Goal: Transaction & Acquisition: Subscribe to service/newsletter

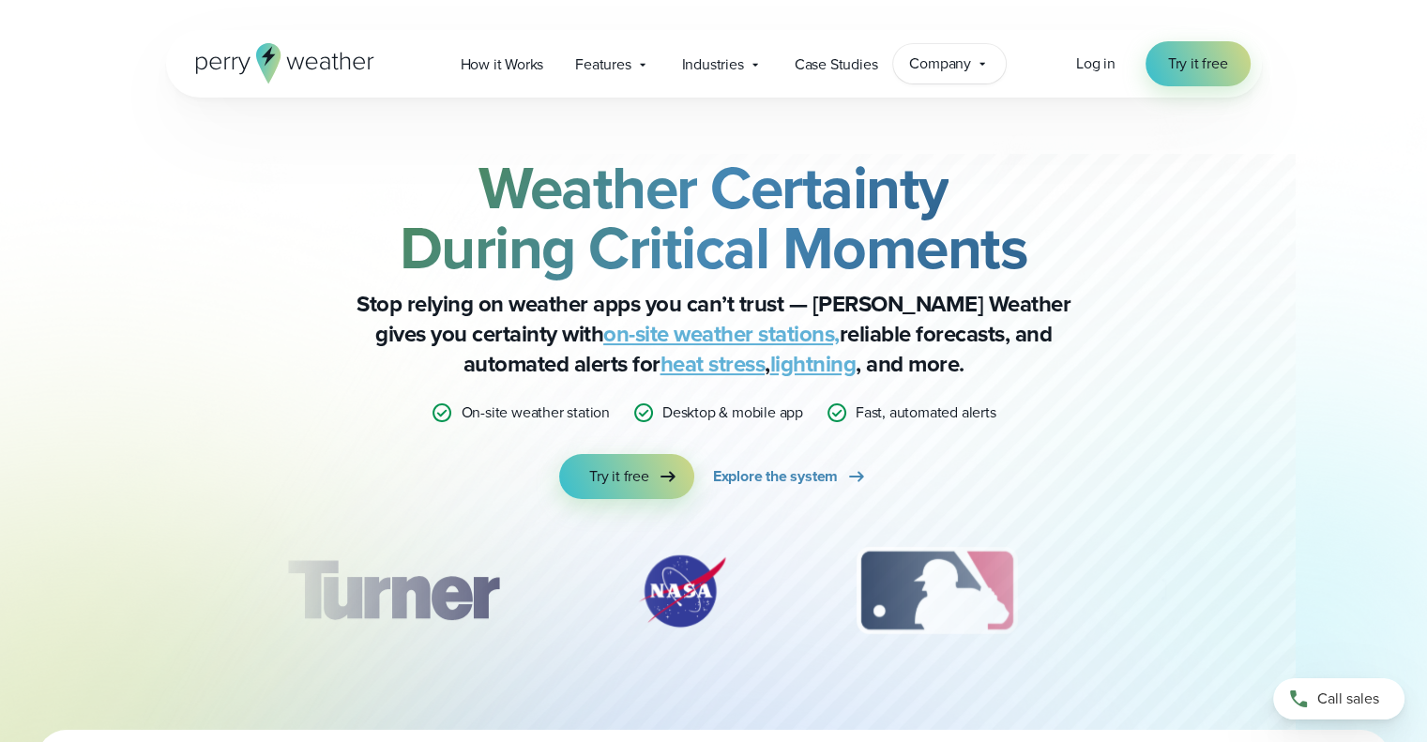
click at [966, 66] on span "Company" at bounding box center [940, 64] width 62 height 23
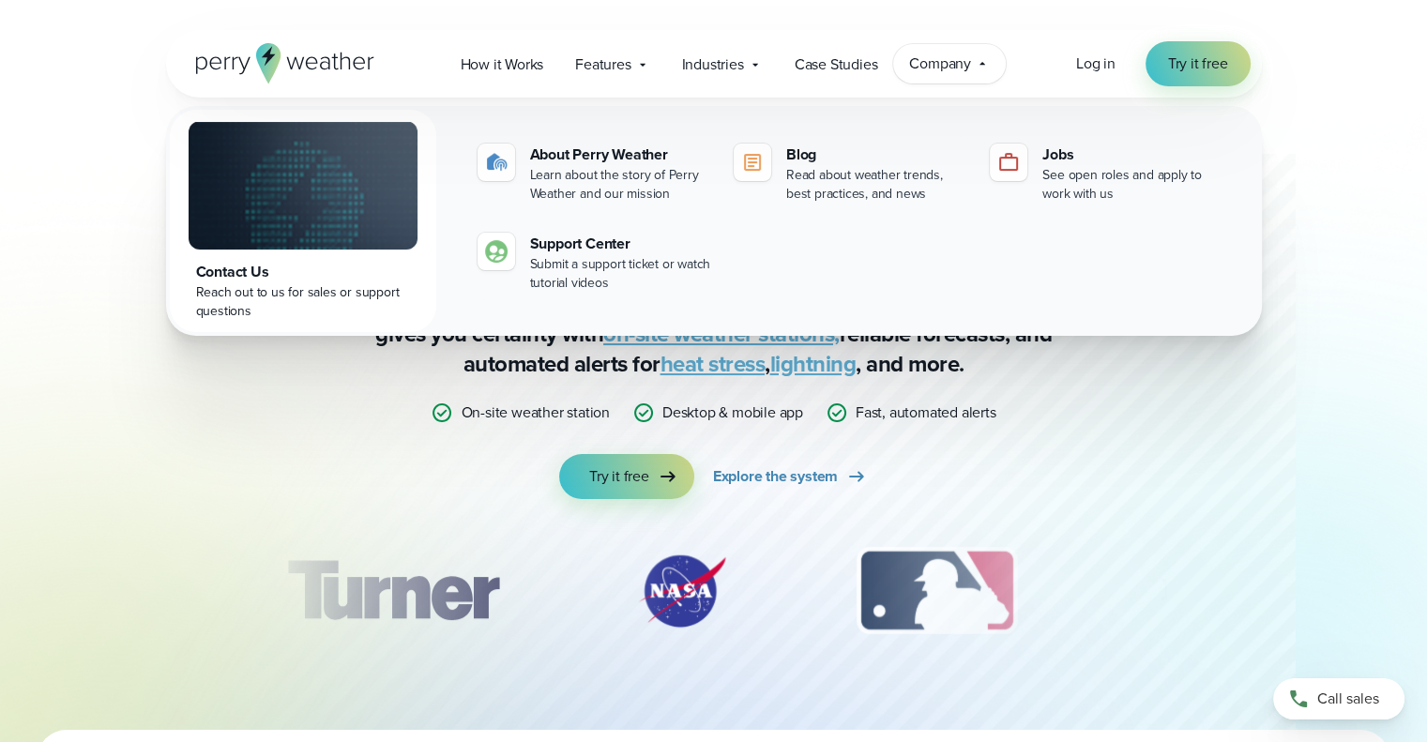
click at [968, 65] on span "Company" at bounding box center [940, 64] width 62 height 23
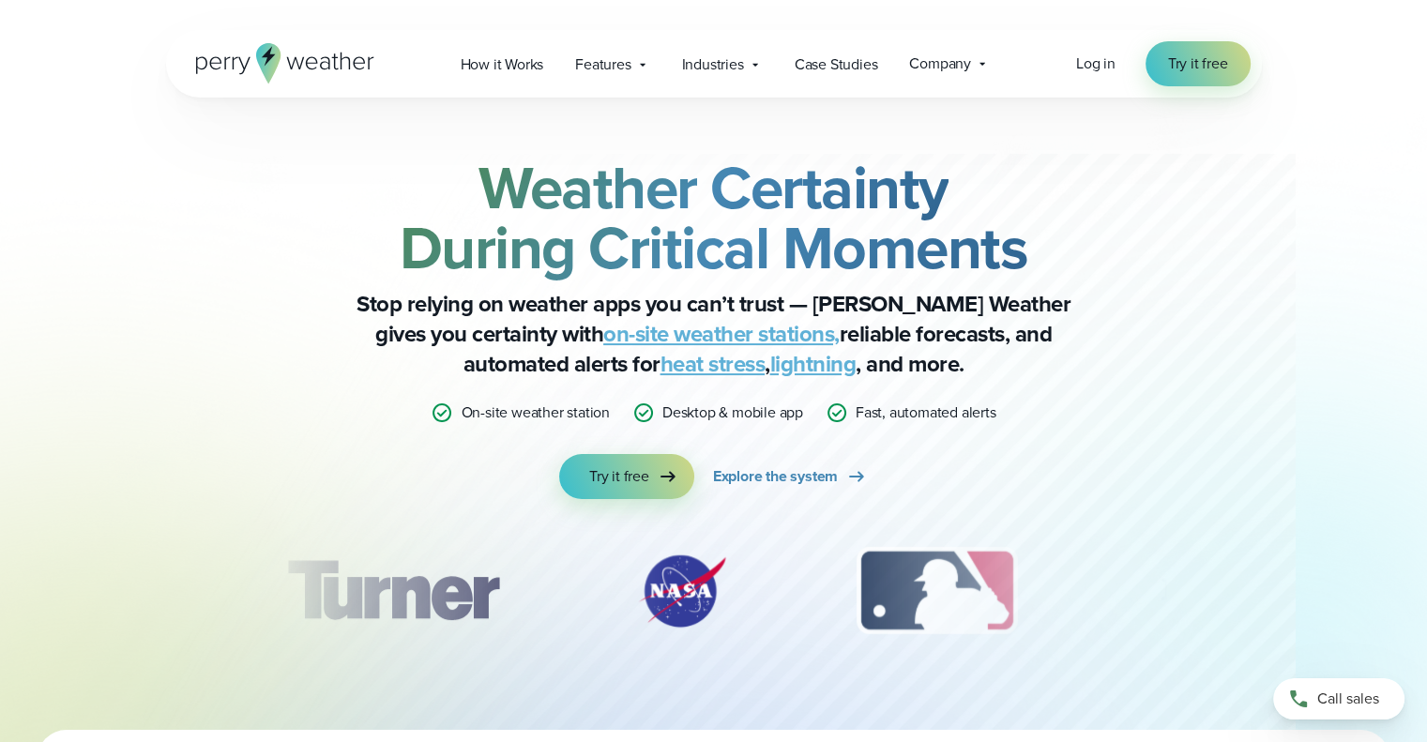
click at [679, 371] on link "heat stress" at bounding box center [713, 364] width 105 height 34
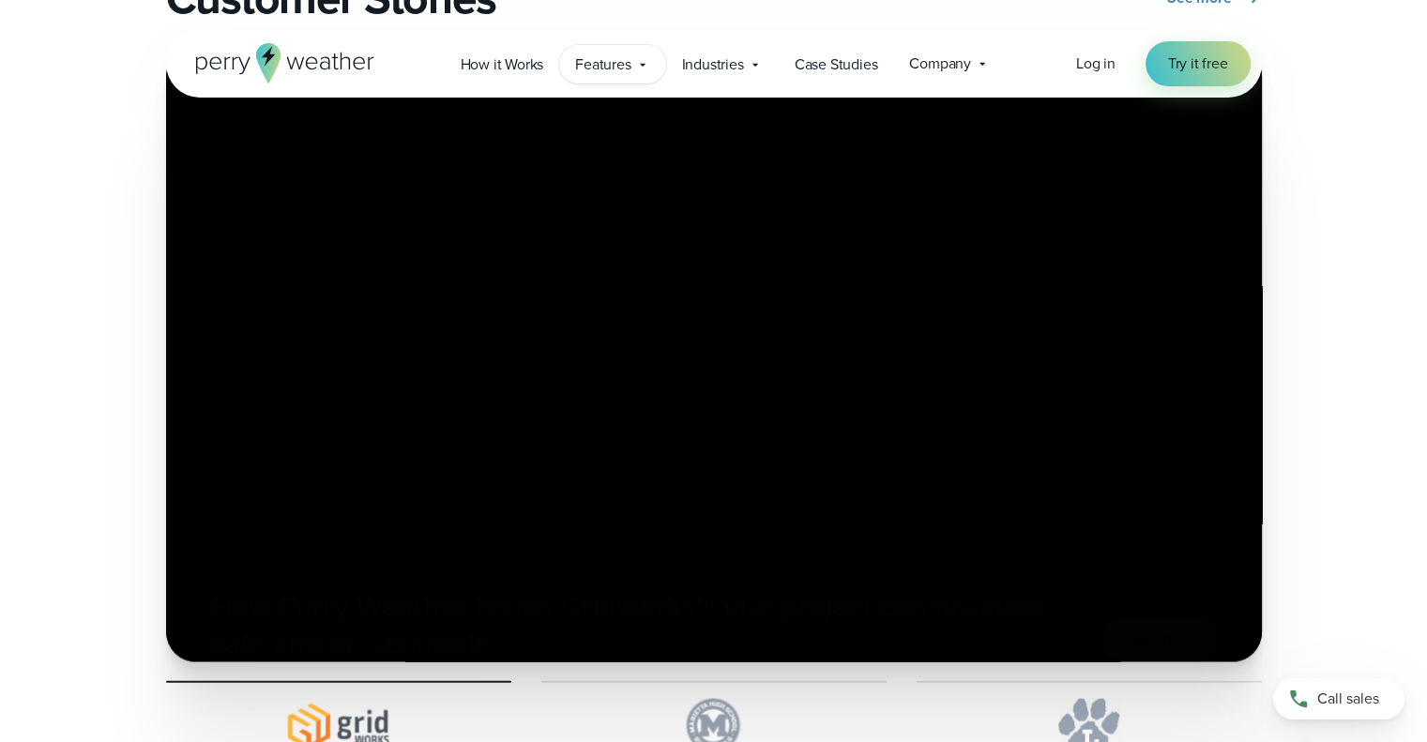
scroll to position [4411, 0]
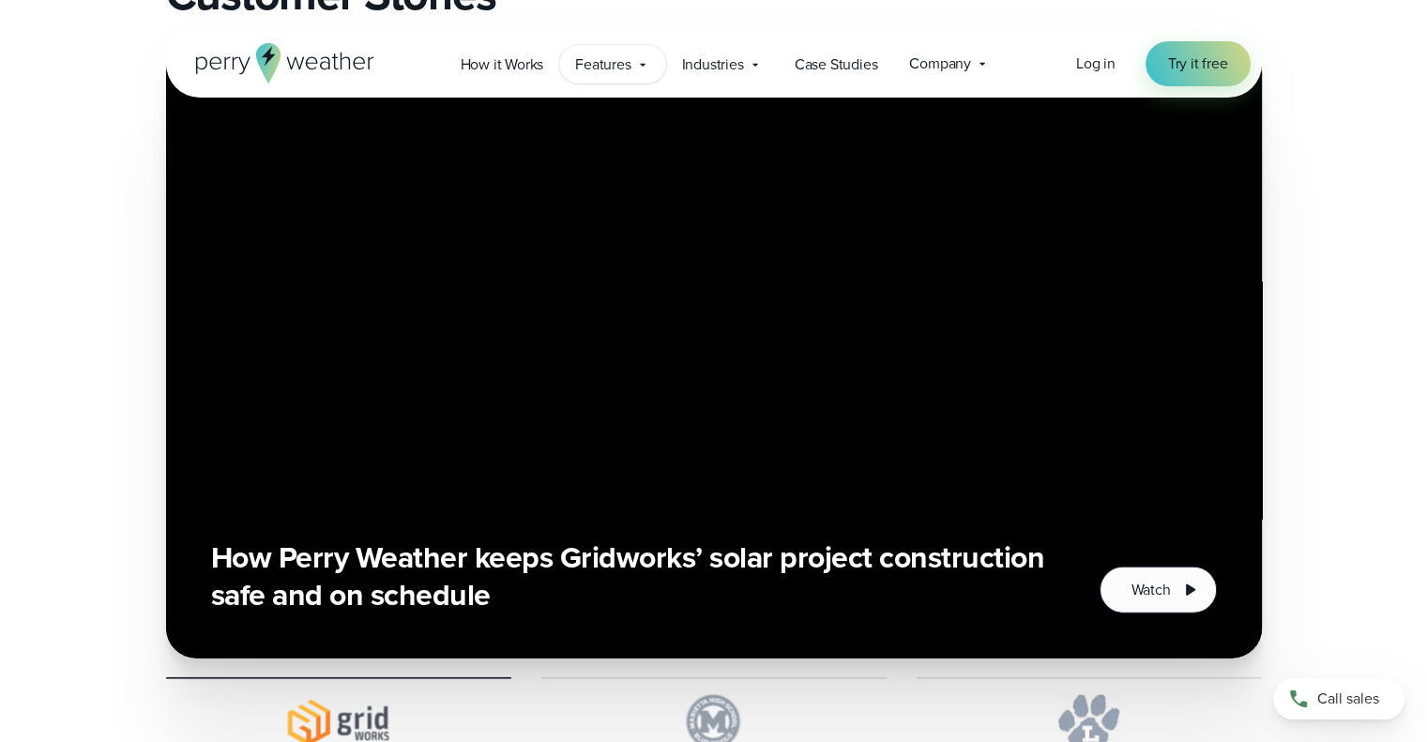
click at [611, 63] on span "Features" at bounding box center [602, 64] width 55 height 23
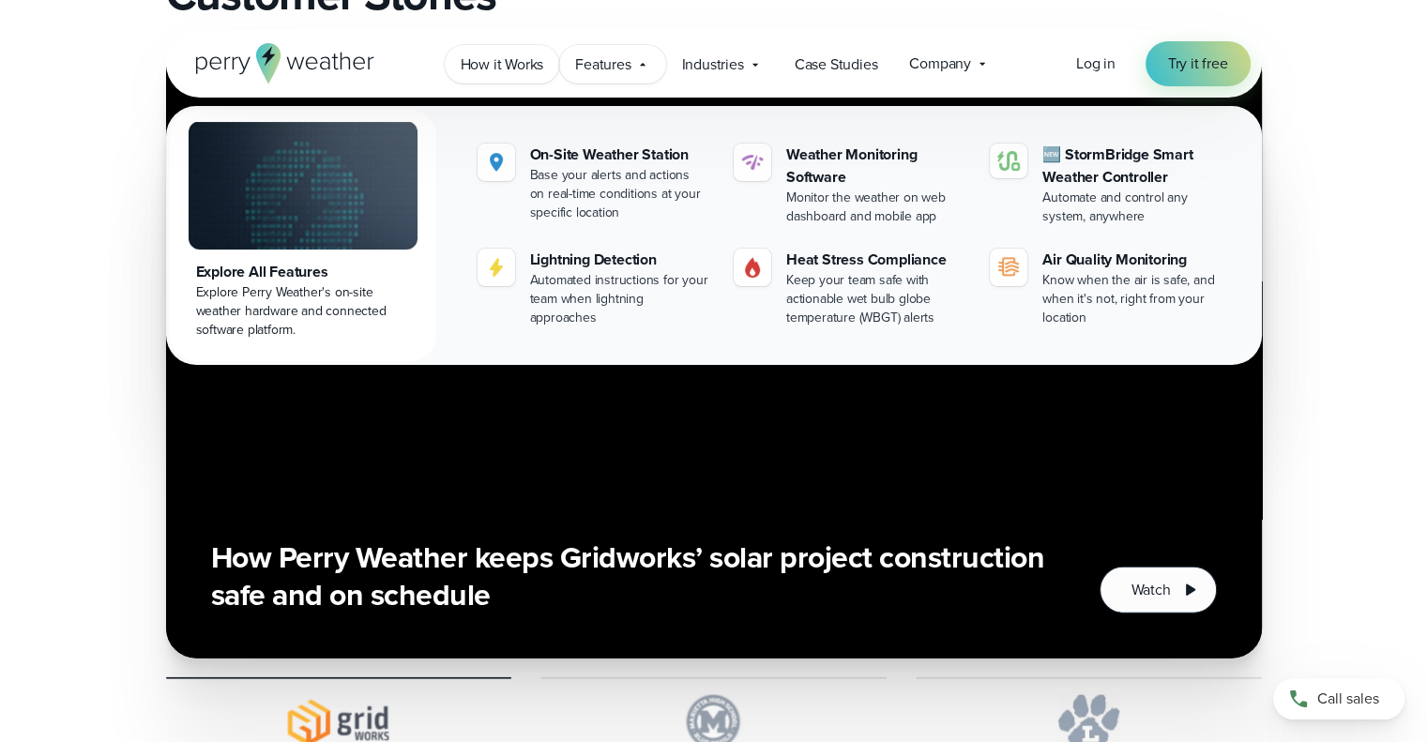
click at [504, 62] on span "How it Works" at bounding box center [503, 64] width 84 height 23
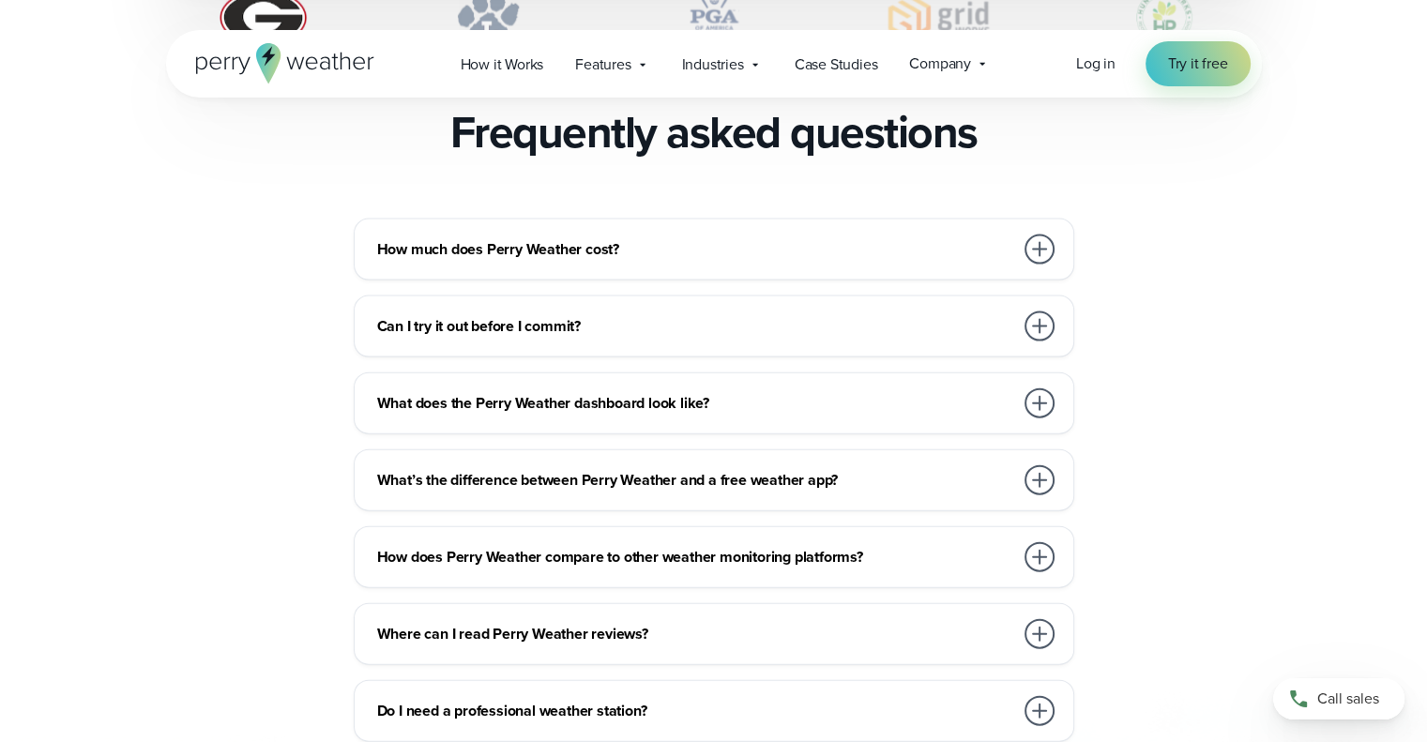
scroll to position [4129, 0]
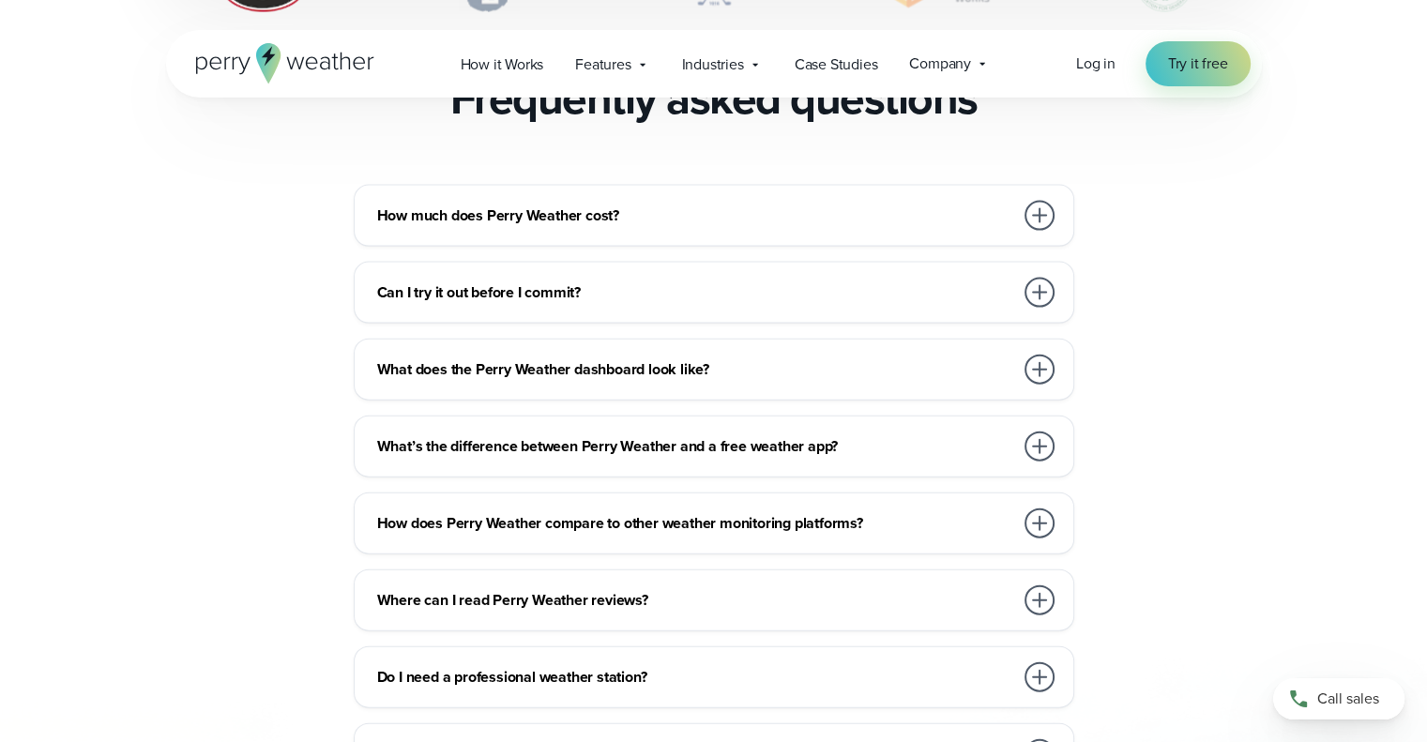
click at [1032, 201] on div at bounding box center [1040, 216] width 30 height 30
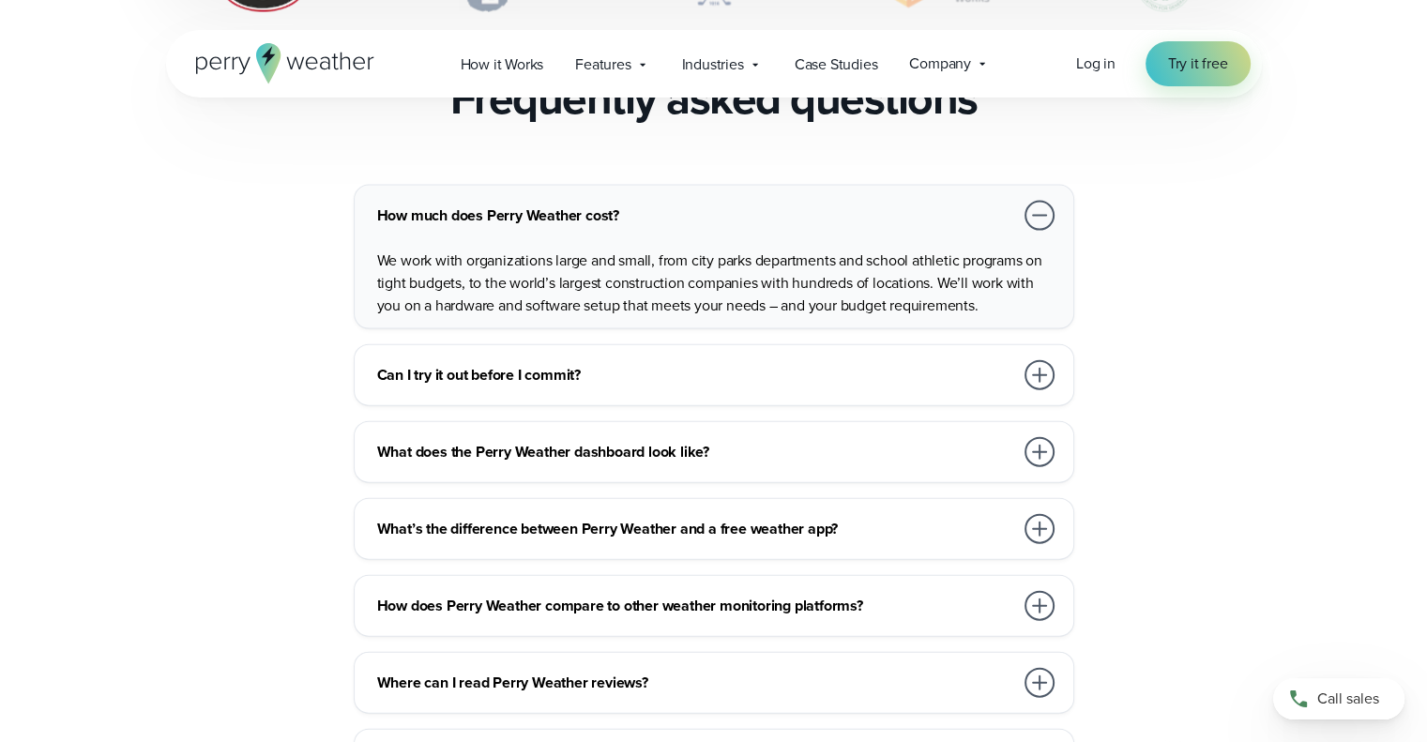
click at [1032, 201] on div at bounding box center [1040, 216] width 30 height 30
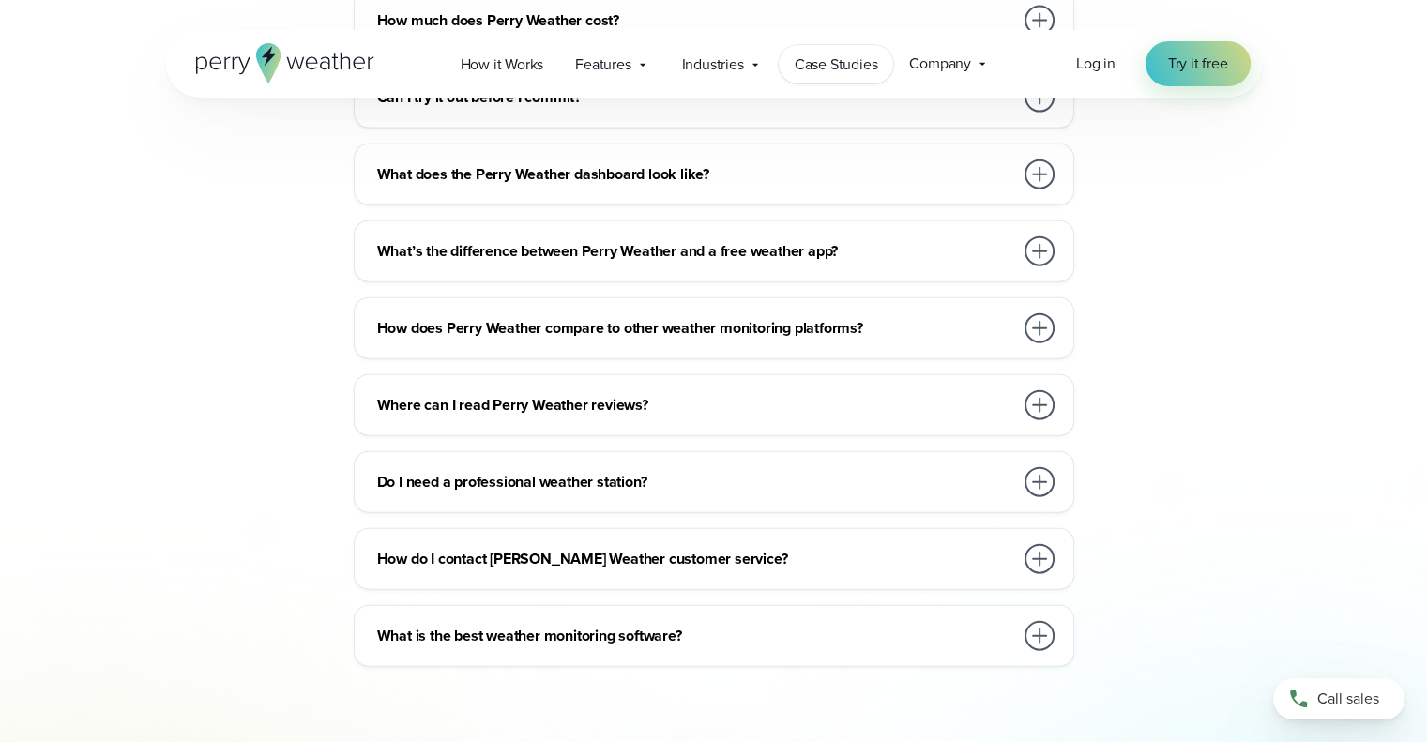
scroll to position [4223, 0]
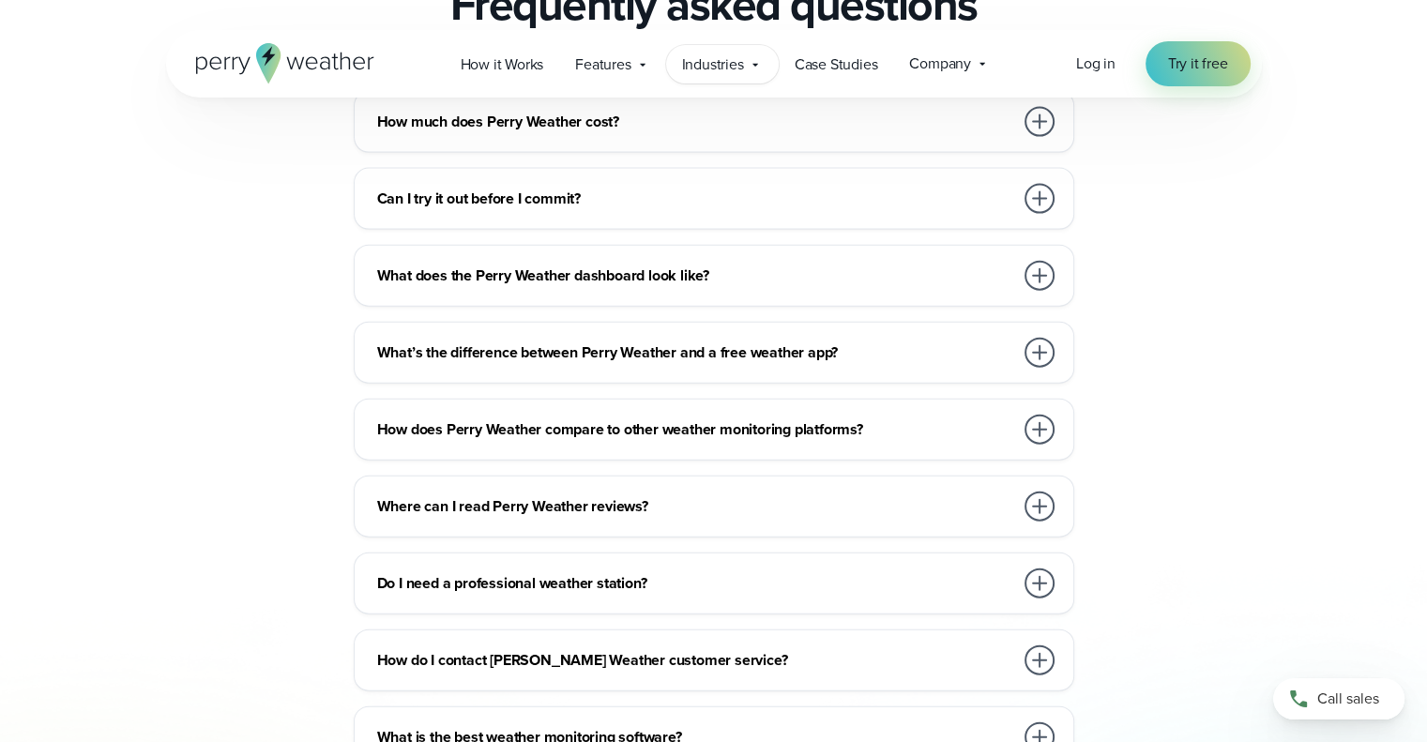
click at [732, 69] on span "Industries" at bounding box center [713, 64] width 62 height 23
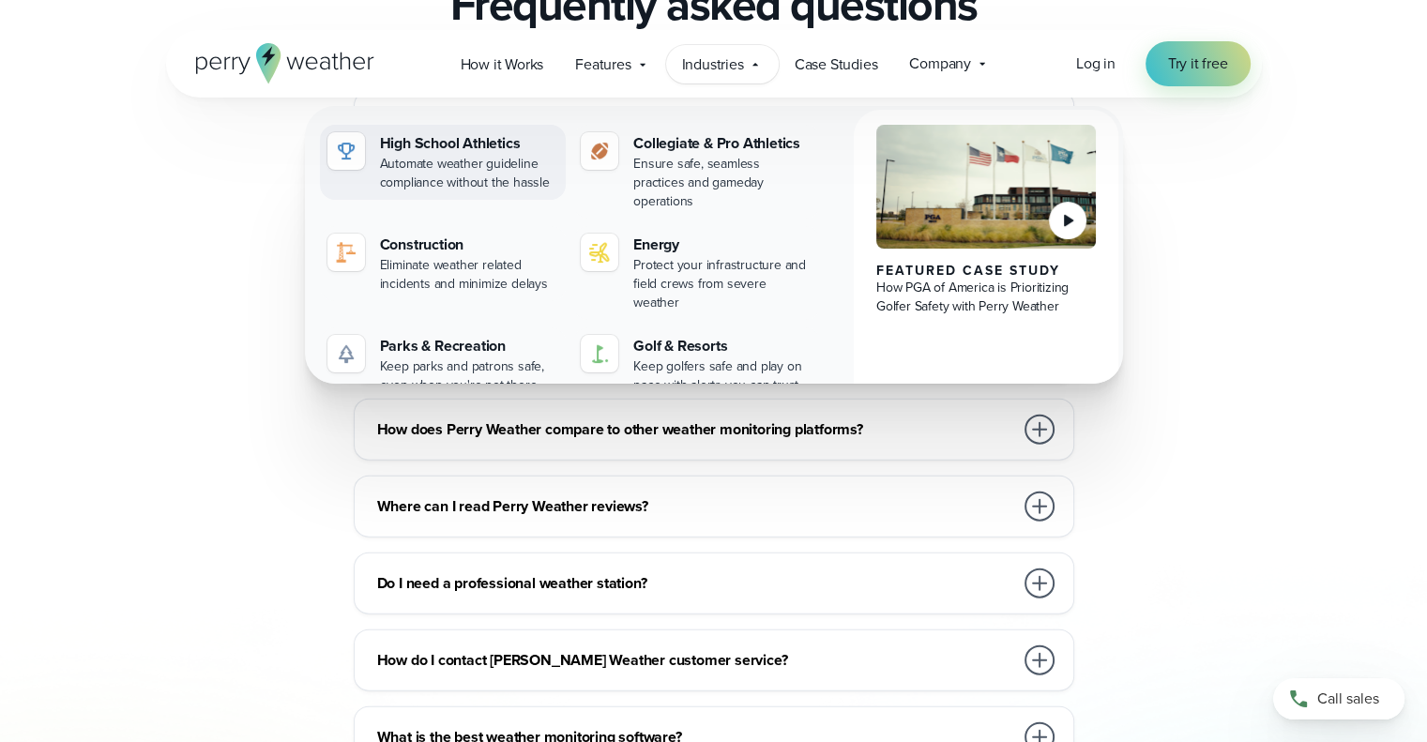
click at [420, 145] on div "High School Athletics" at bounding box center [469, 143] width 179 height 23
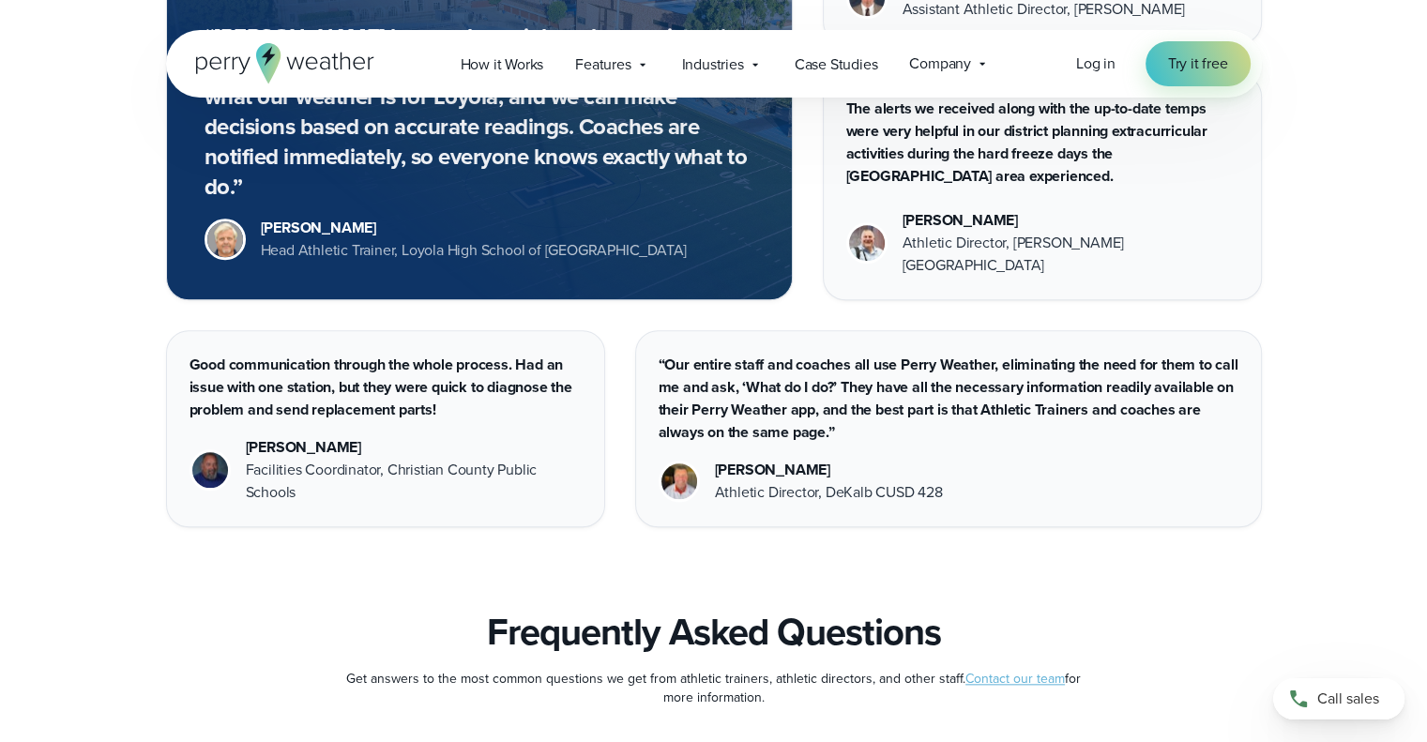
scroll to position [10766, 0]
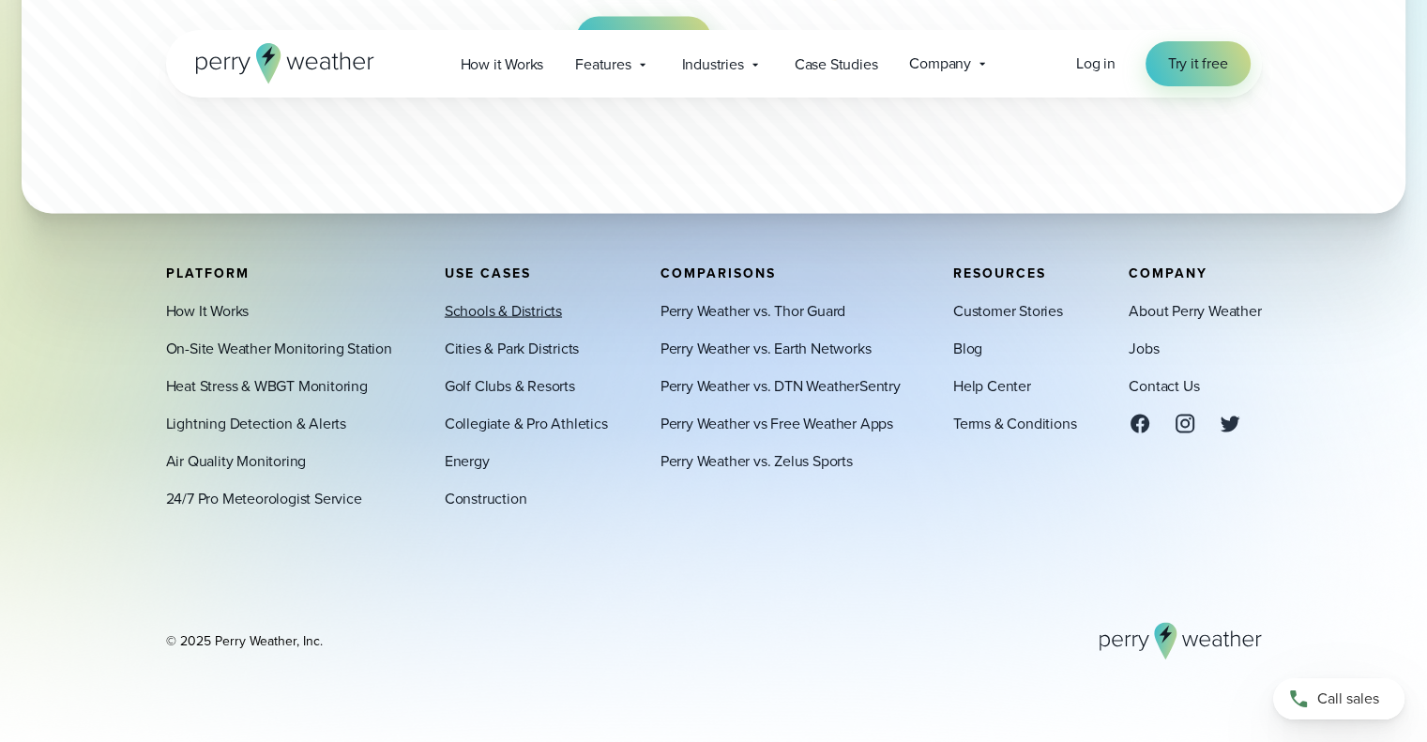
click at [503, 312] on link "Schools & Districts" at bounding box center [503, 310] width 117 height 23
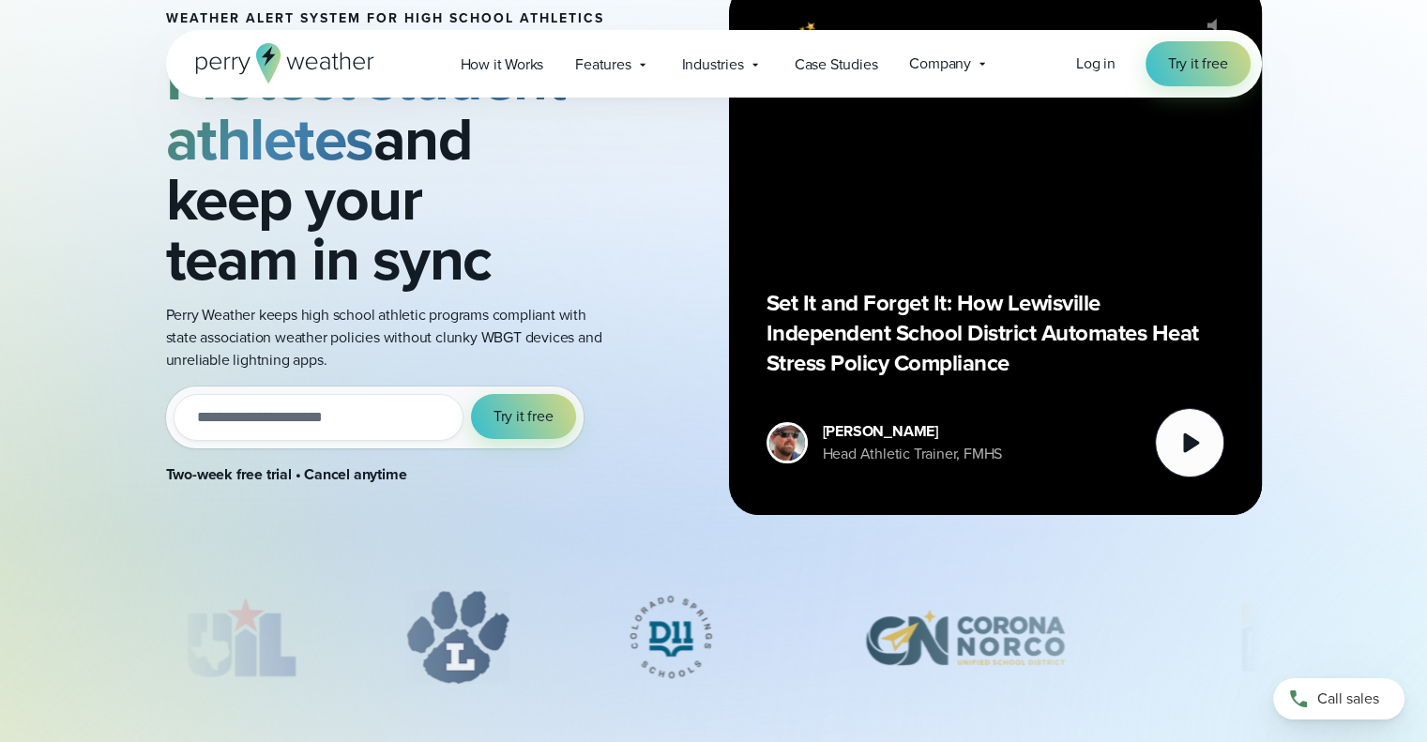
scroll to position [188, 0]
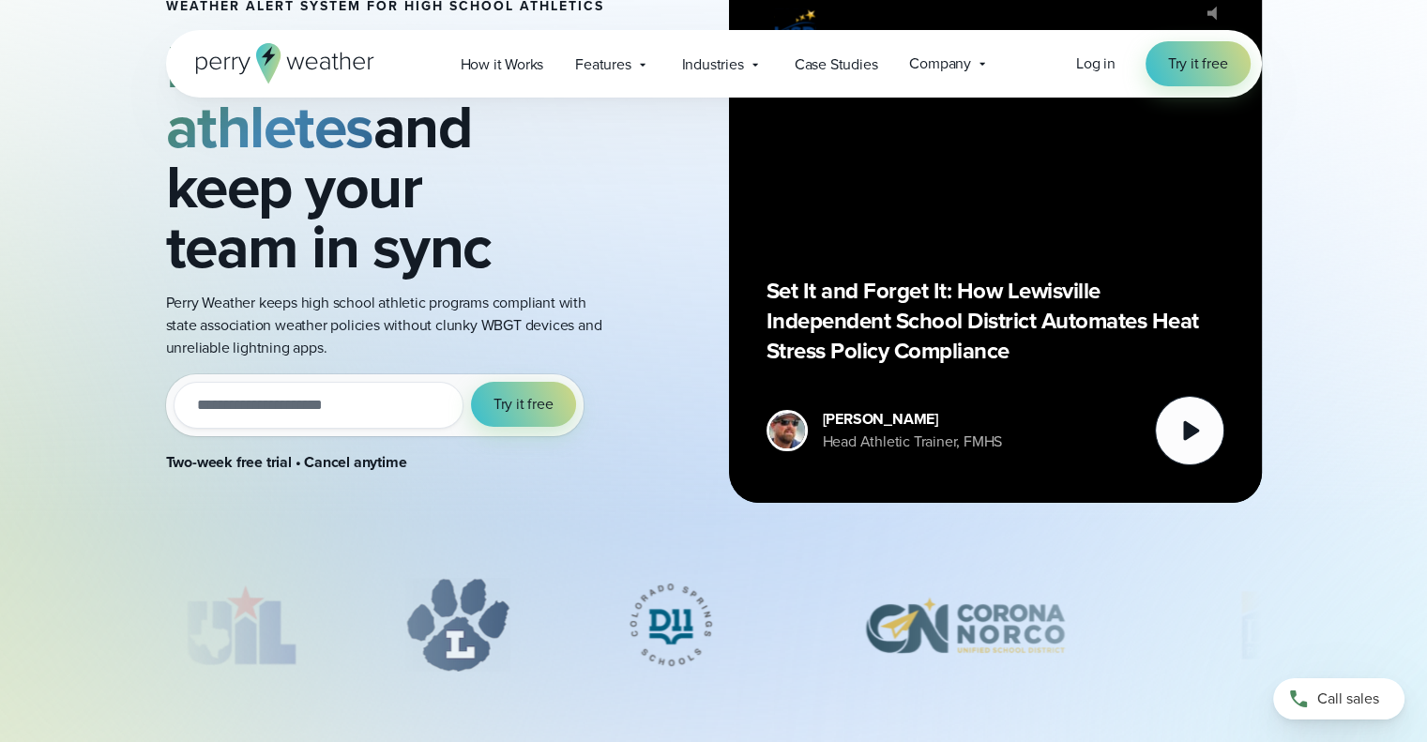
click at [310, 418] on input "email" at bounding box center [319, 405] width 290 height 47
type input "**********"
click at [471, 382] on button "Try it free" at bounding box center [523, 404] width 105 height 45
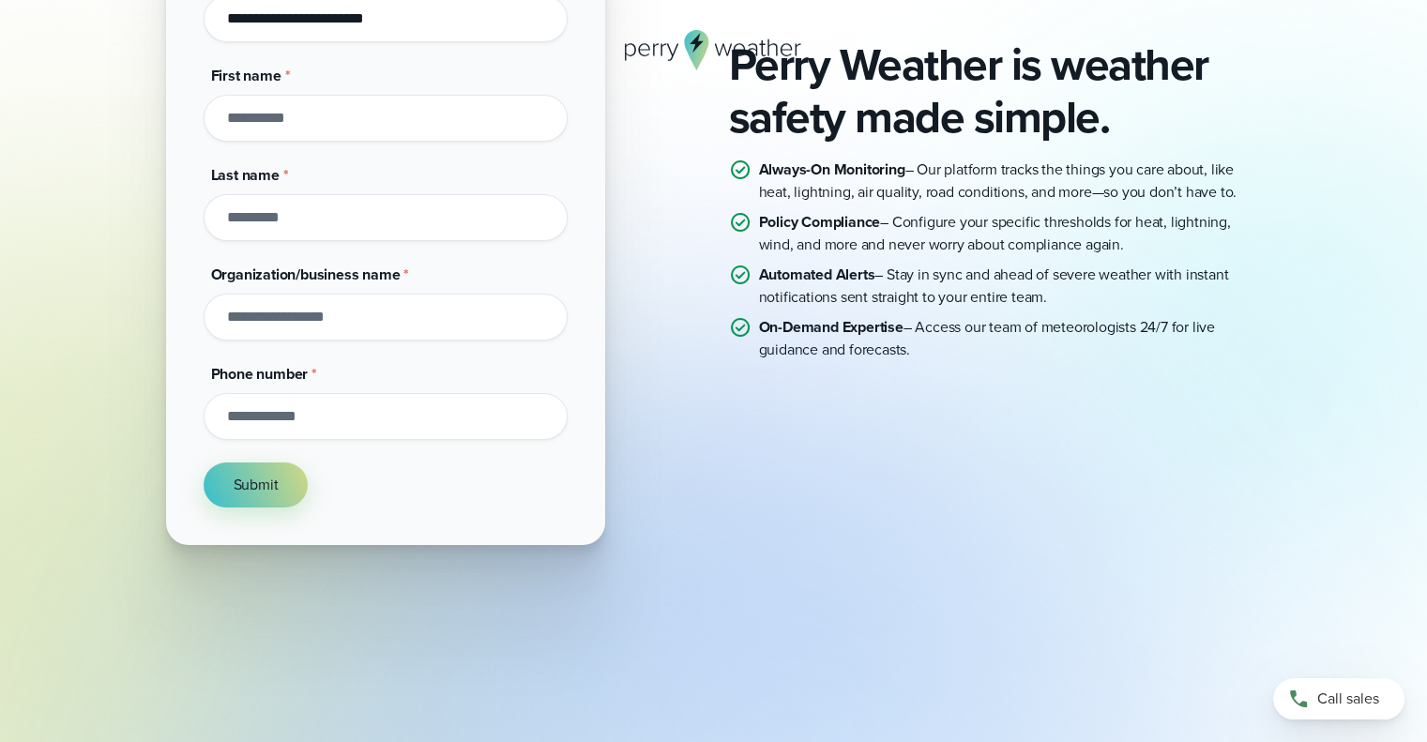
scroll to position [293, 0]
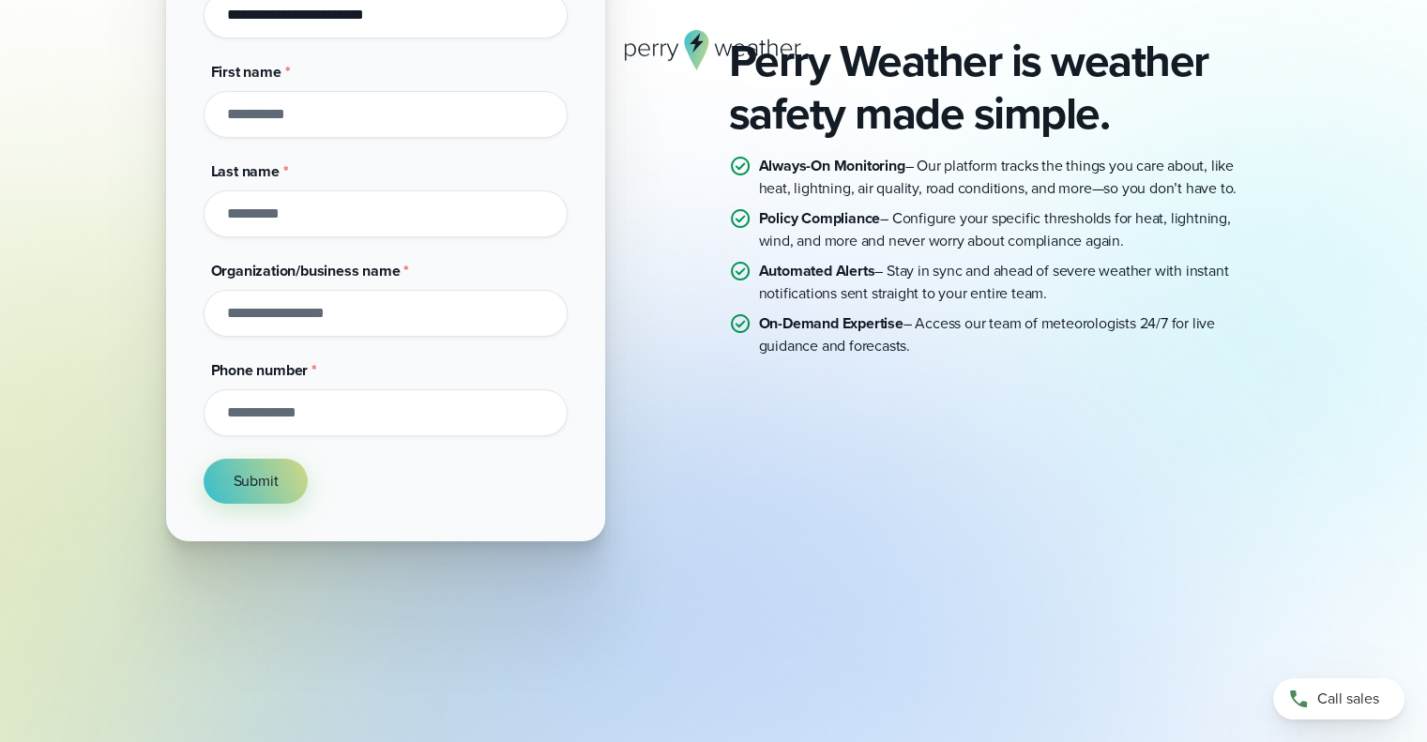
click at [435, 312] on input "Organization/business name *" at bounding box center [386, 313] width 364 height 47
